Goal: Information Seeking & Learning: Learn about a topic

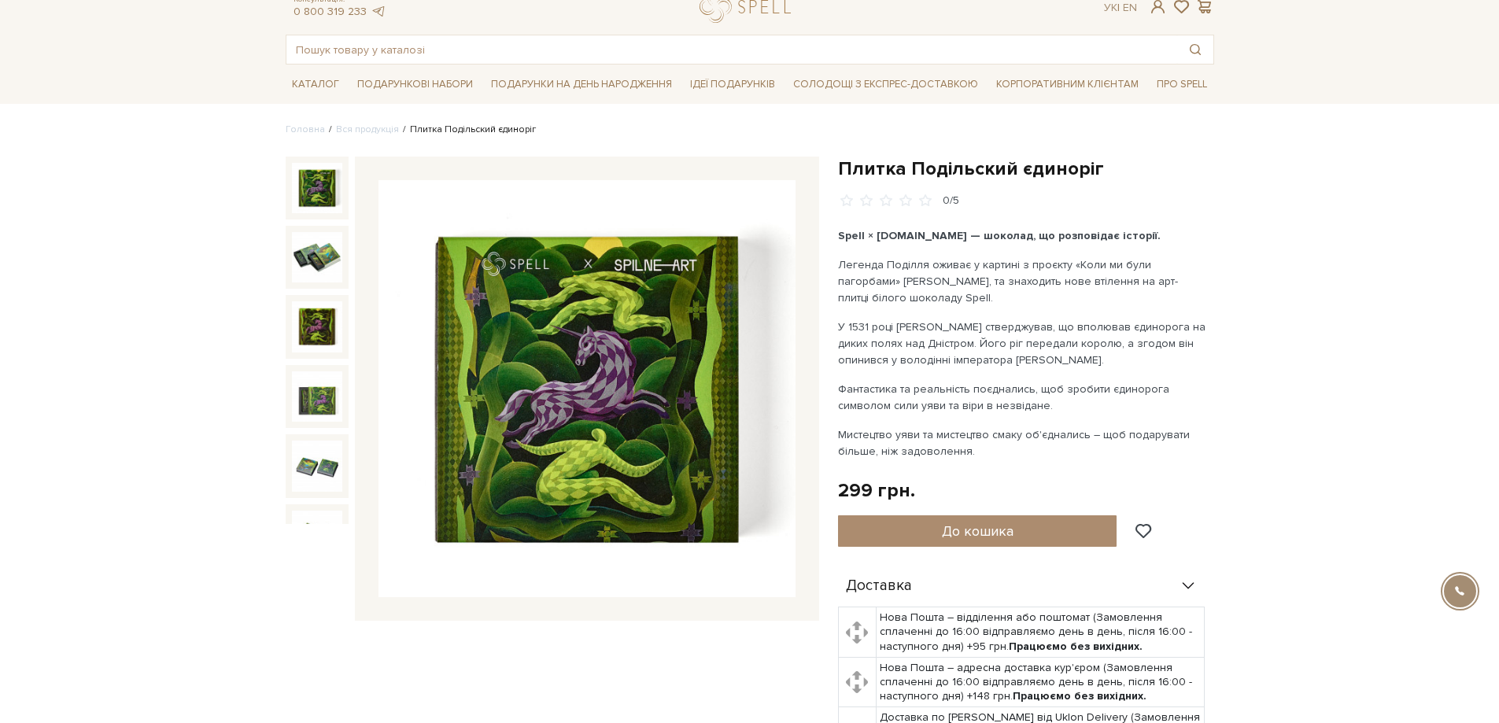
scroll to position [79, 0]
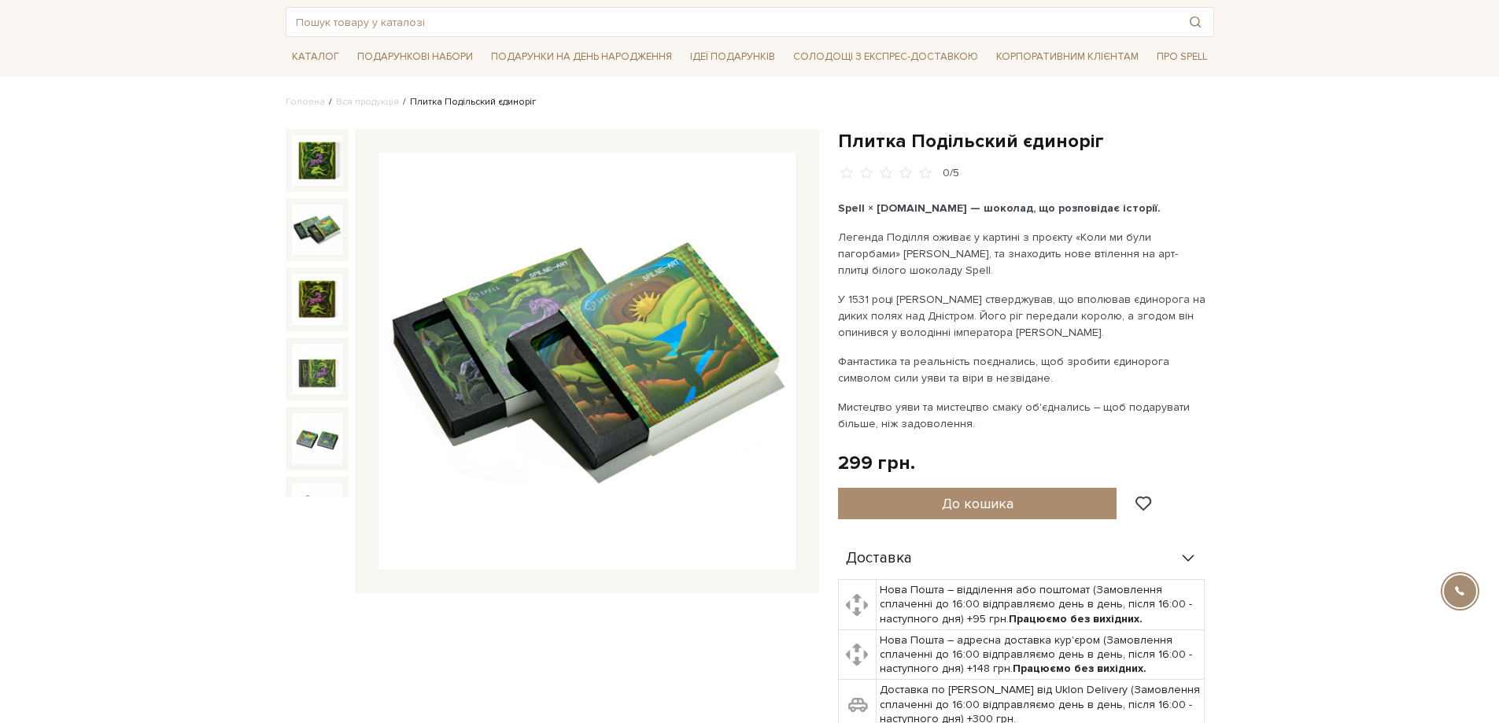
click at [319, 228] on img at bounding box center [317, 230] width 50 height 50
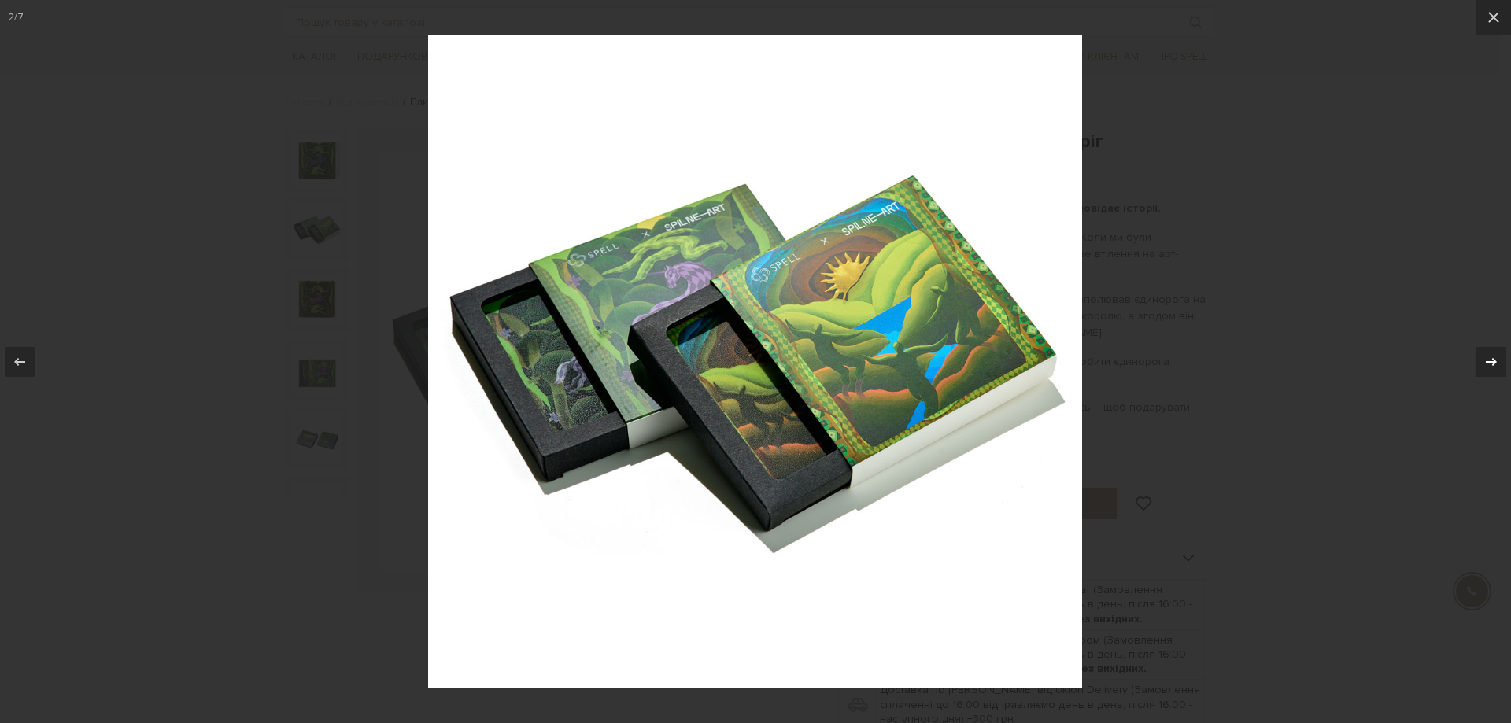
click at [1489, 373] on div at bounding box center [1491, 362] width 30 height 30
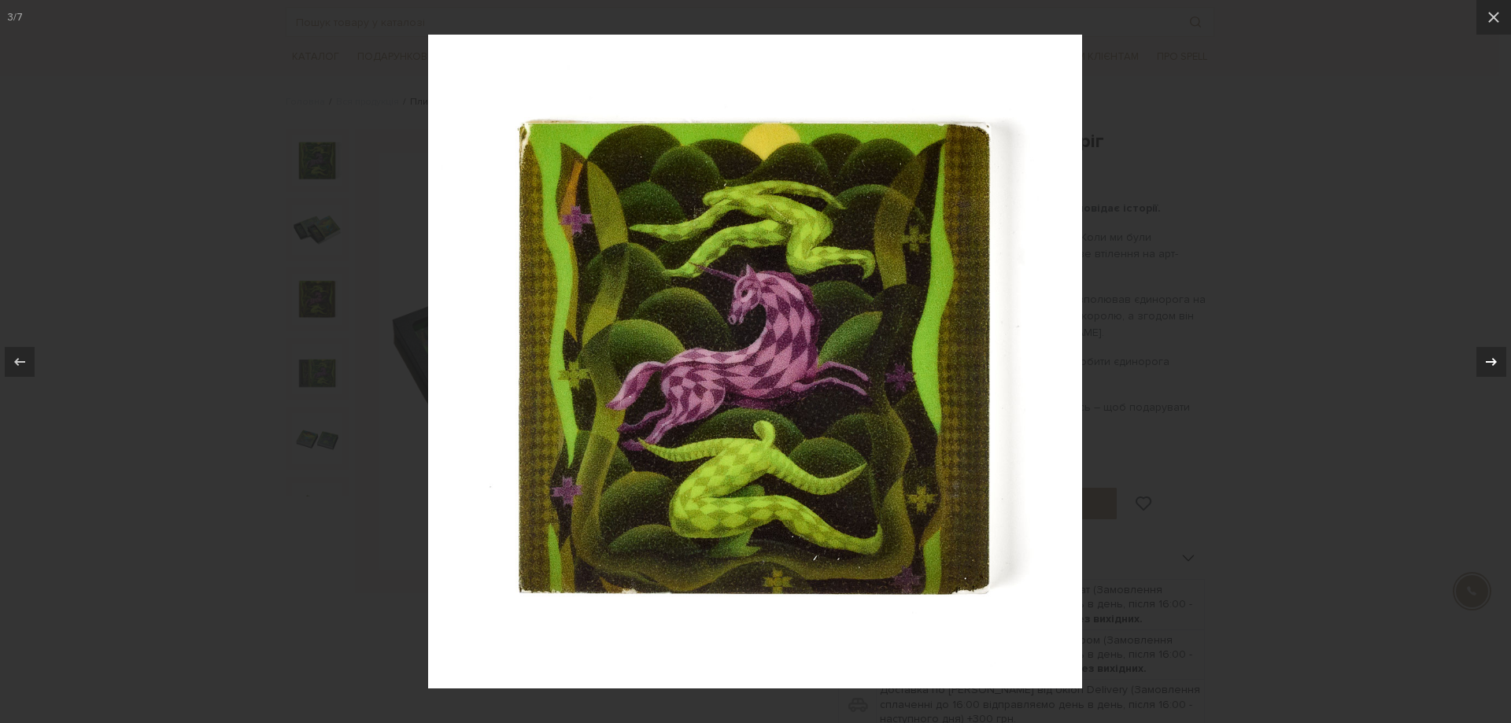
click at [1489, 373] on div at bounding box center [1491, 362] width 30 height 30
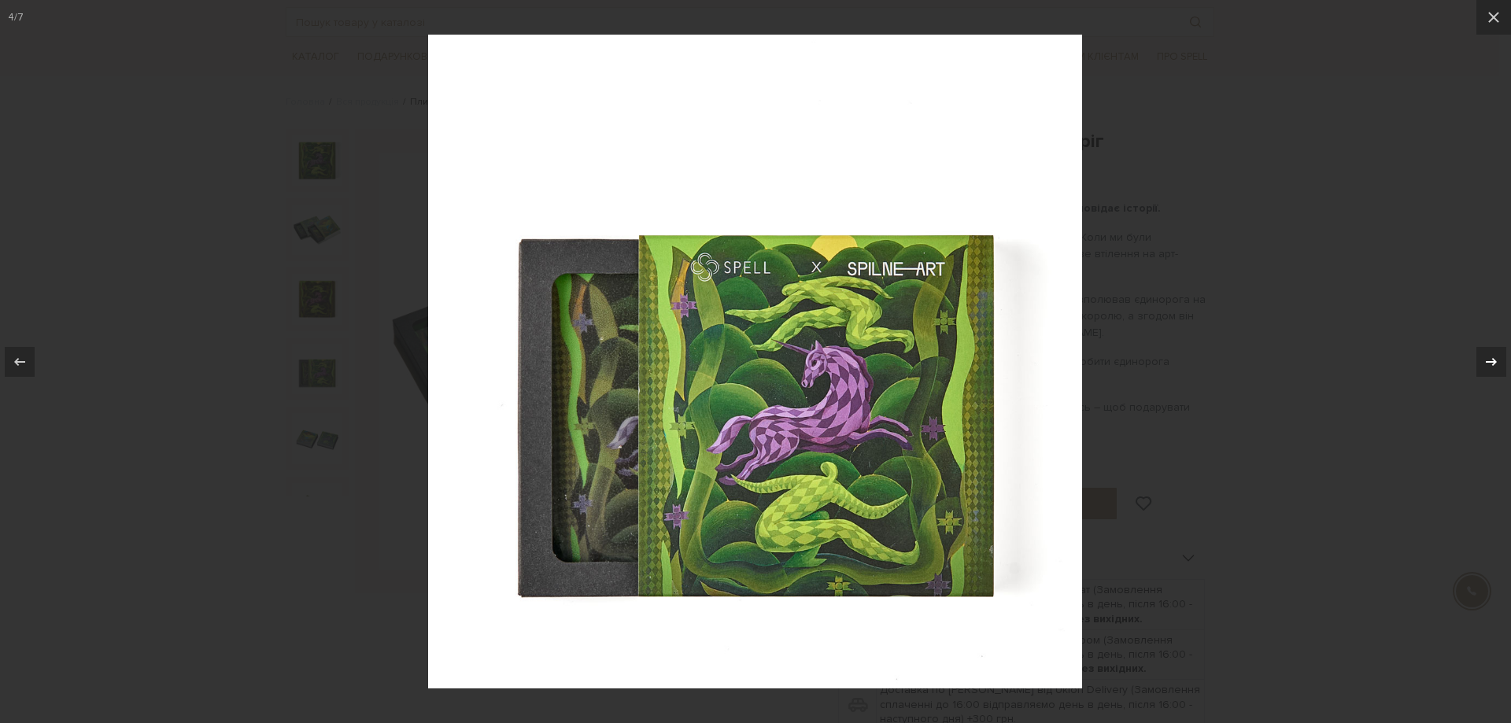
click at [1489, 373] on div at bounding box center [1491, 362] width 30 height 30
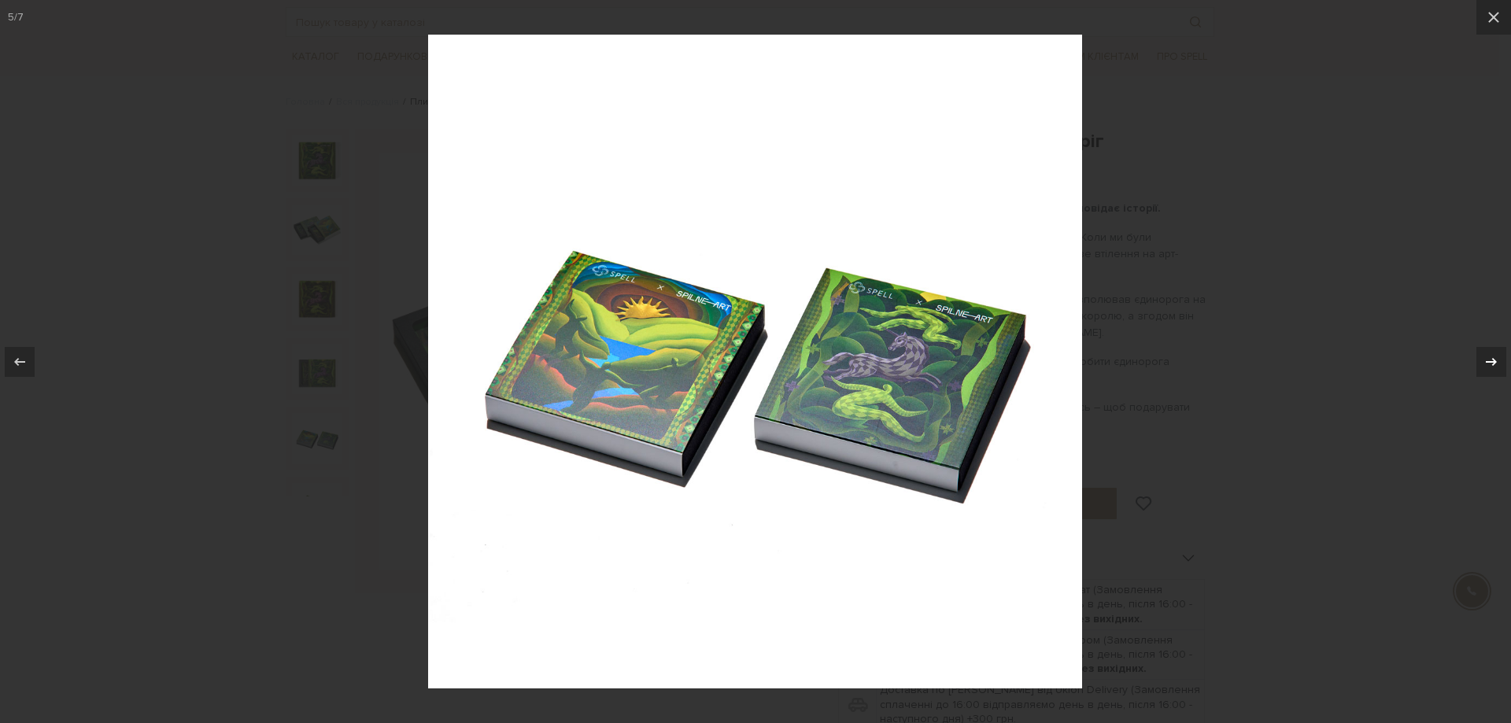
click at [1489, 373] on div at bounding box center [1491, 362] width 30 height 30
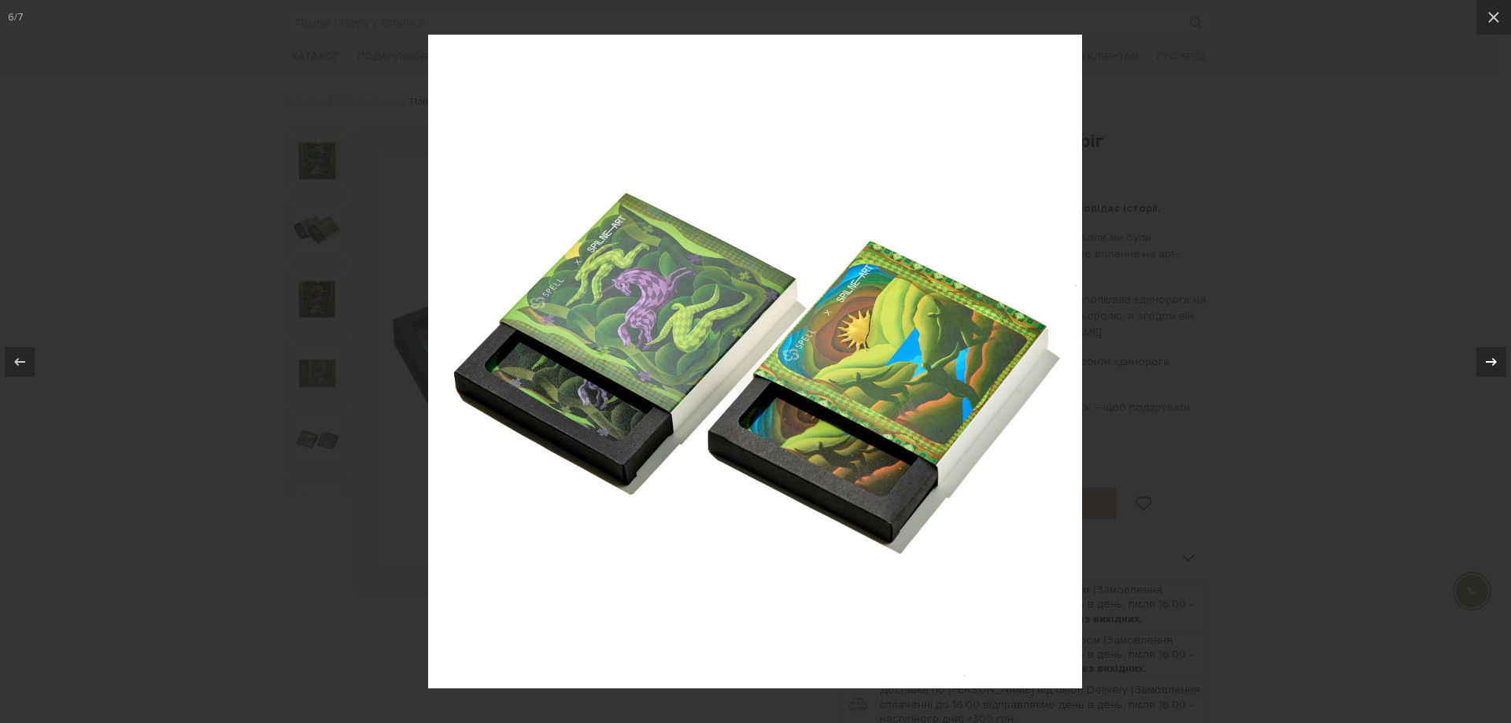
click at [1489, 373] on div at bounding box center [1491, 362] width 30 height 30
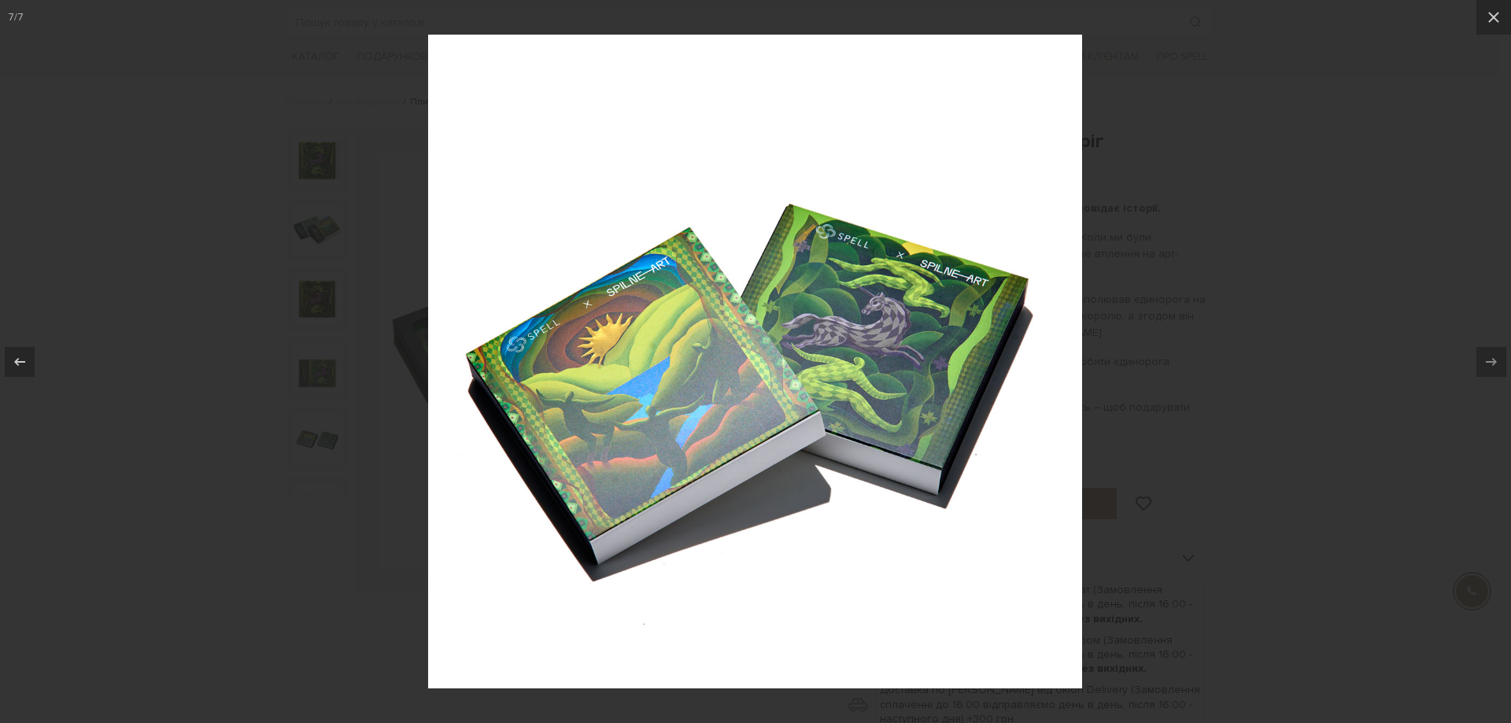
click at [1419, 296] on div at bounding box center [755, 361] width 1511 height 723
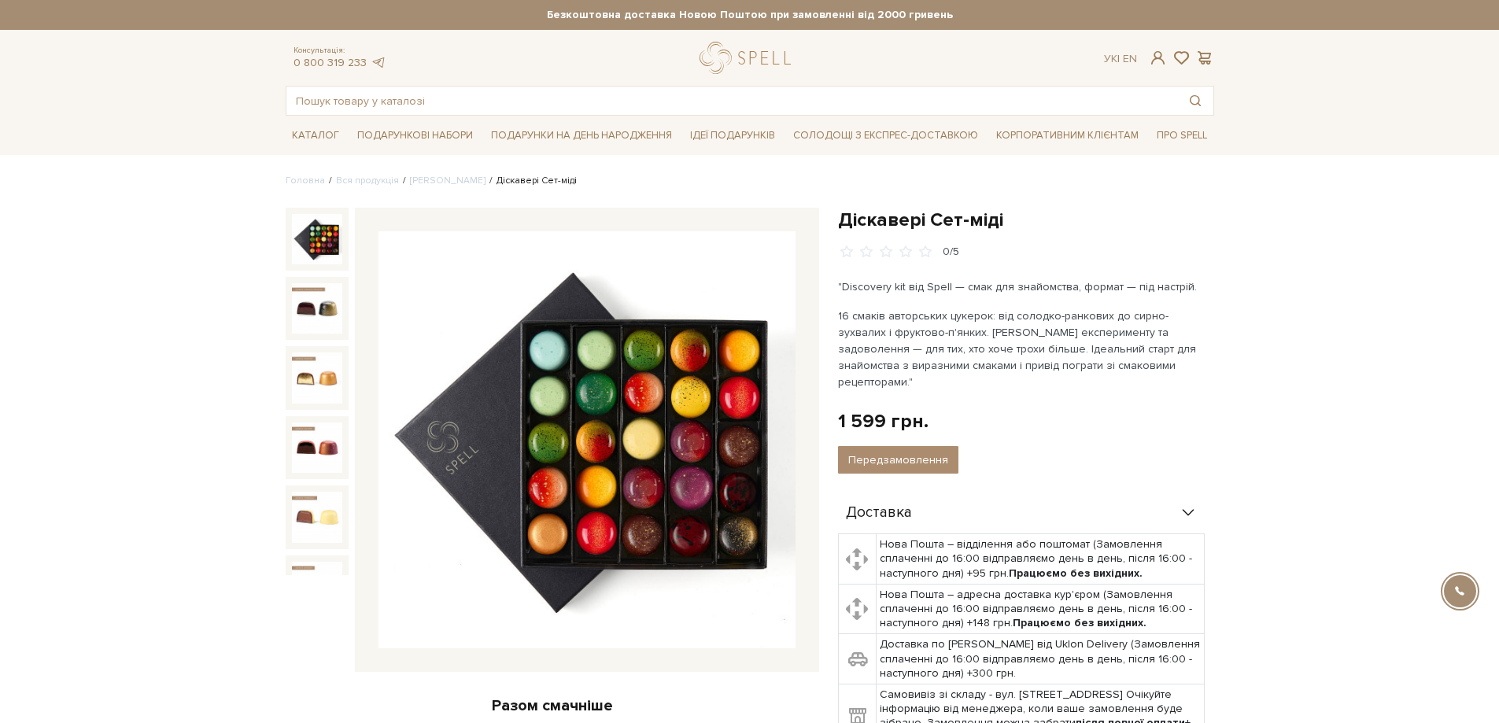
click at [314, 234] on img at bounding box center [317, 239] width 50 height 50
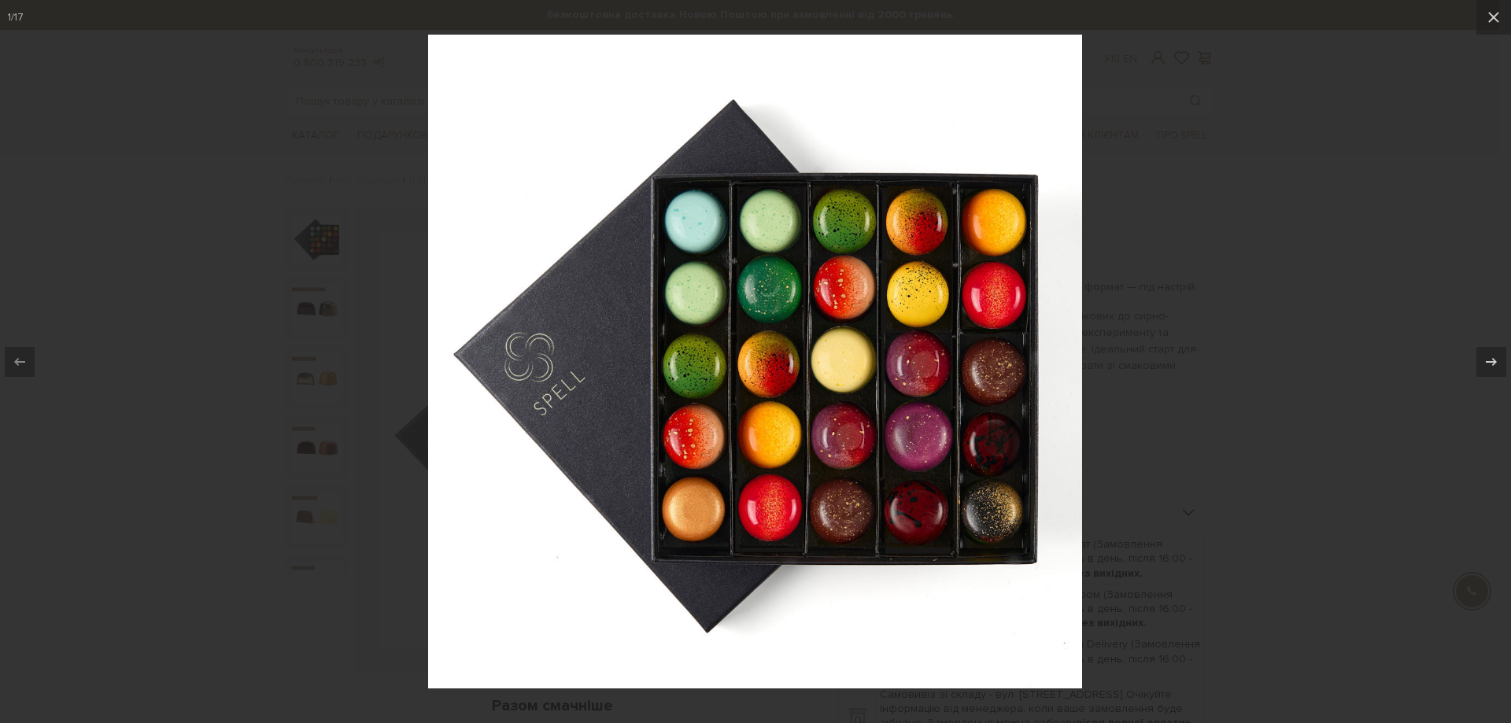
click at [1406, 159] on div at bounding box center [755, 361] width 1511 height 723
